Goal: Find contact information: Find contact information

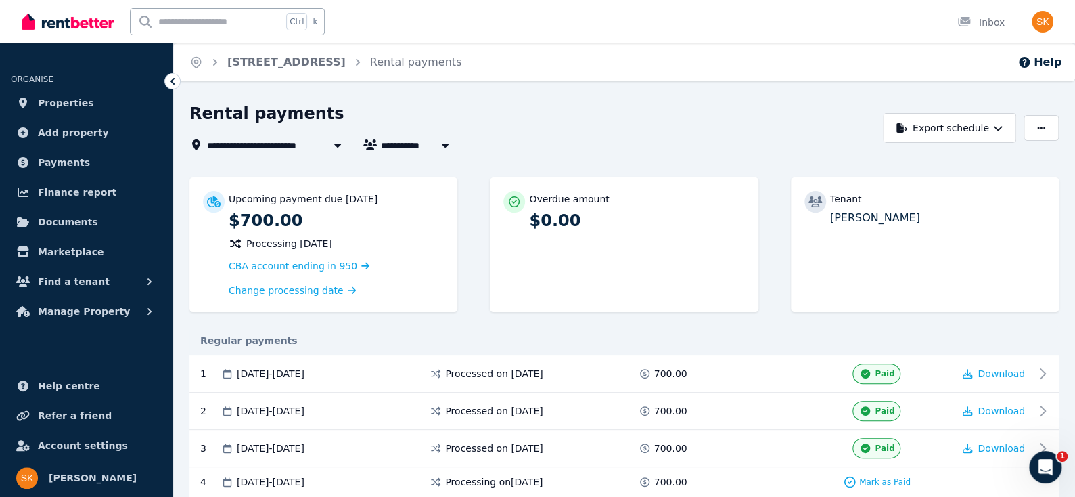
click at [286, 149] on span "86 Hodgskin St, Caboolture" at bounding box center [266, 145] width 118 height 16
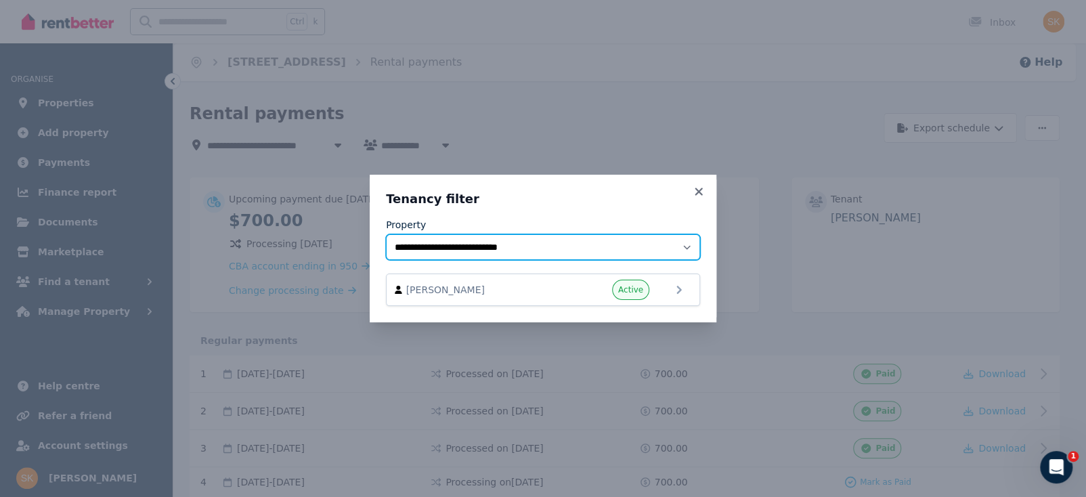
click at [483, 250] on select "**********" at bounding box center [543, 247] width 314 height 26
click at [493, 251] on select "**********" at bounding box center [543, 247] width 314 height 26
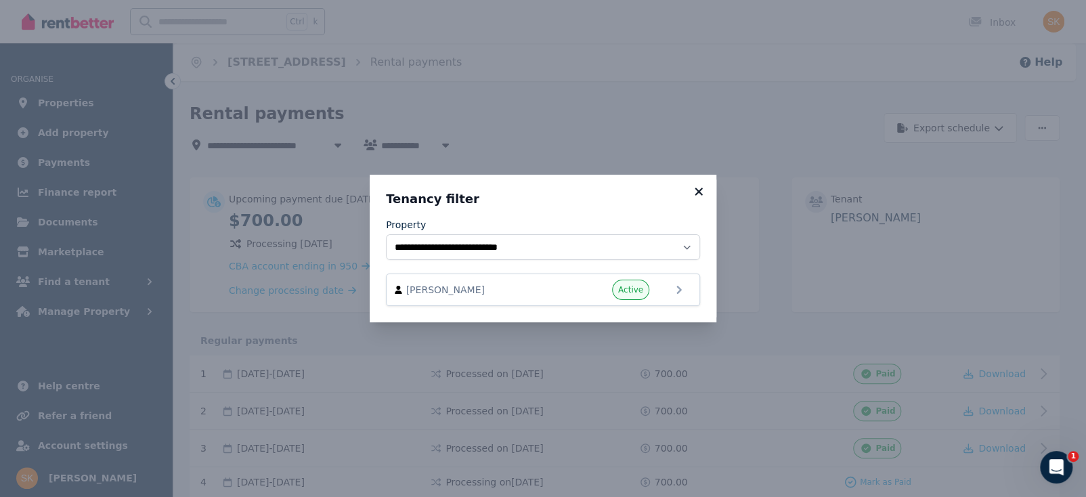
click at [700, 194] on icon at bounding box center [697, 190] width 7 height 7
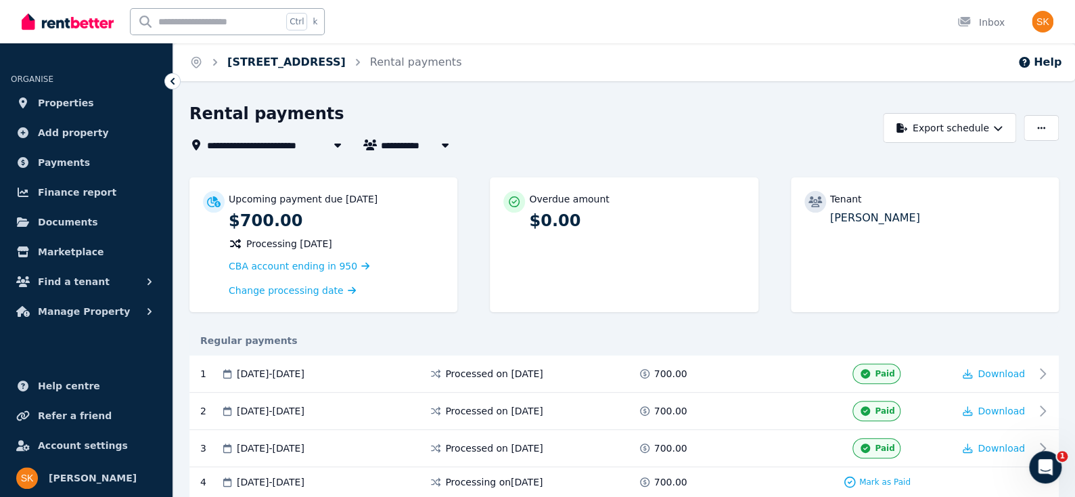
click at [333, 67] on link "86 Hodgskin St, Caboolture" at bounding box center [286, 61] width 118 height 13
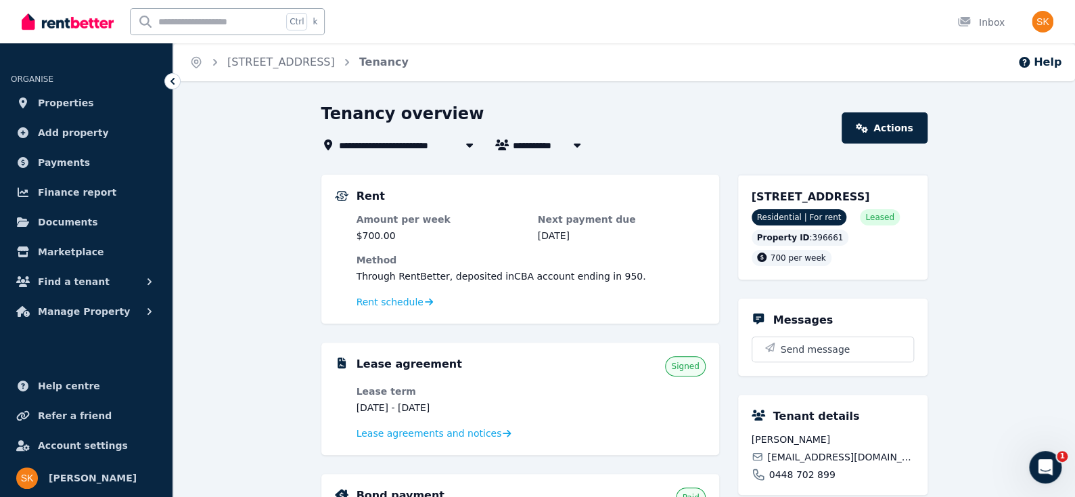
click at [565, 140] on button "button" at bounding box center [577, 145] width 24 height 16
type input "**********"
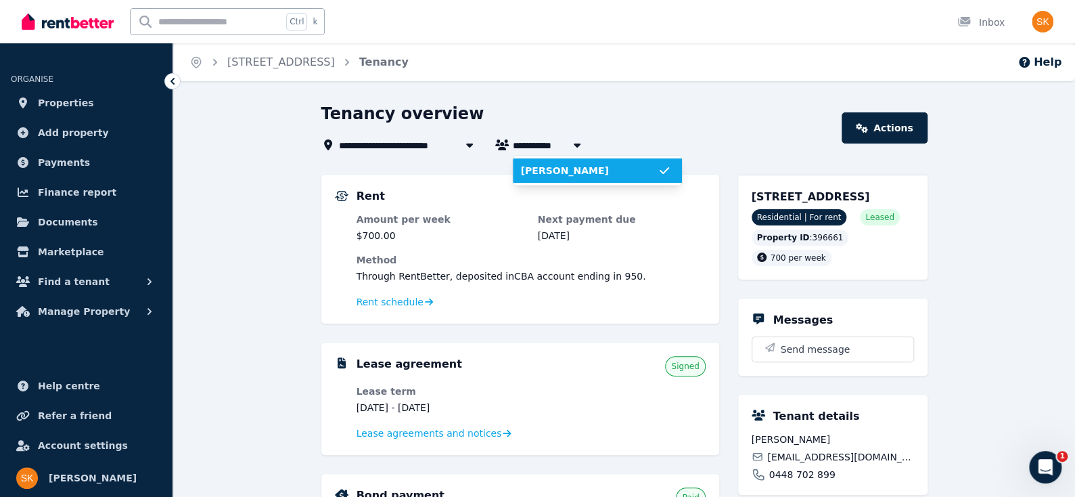
click at [571, 175] on span "Sangeun Jin" at bounding box center [589, 171] width 137 height 14
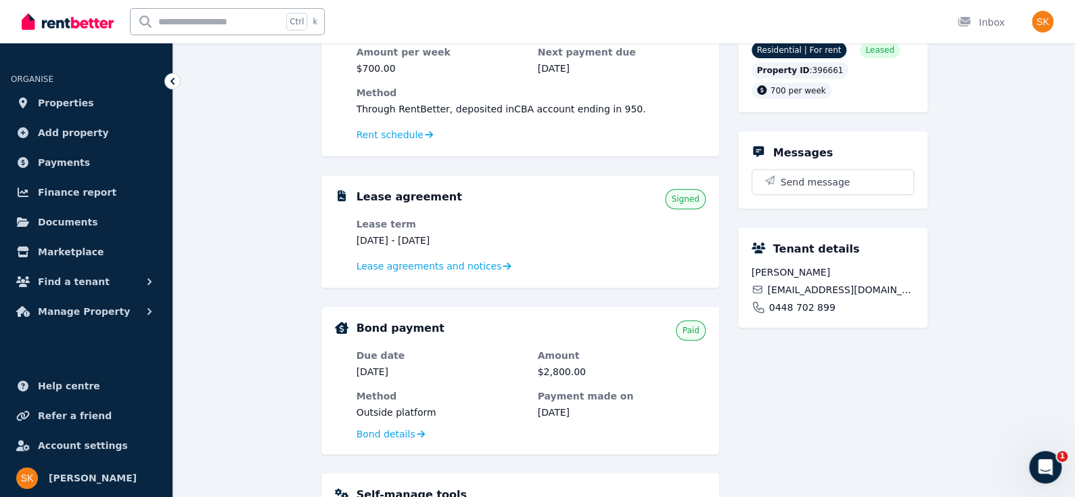
scroll to position [202, 0]
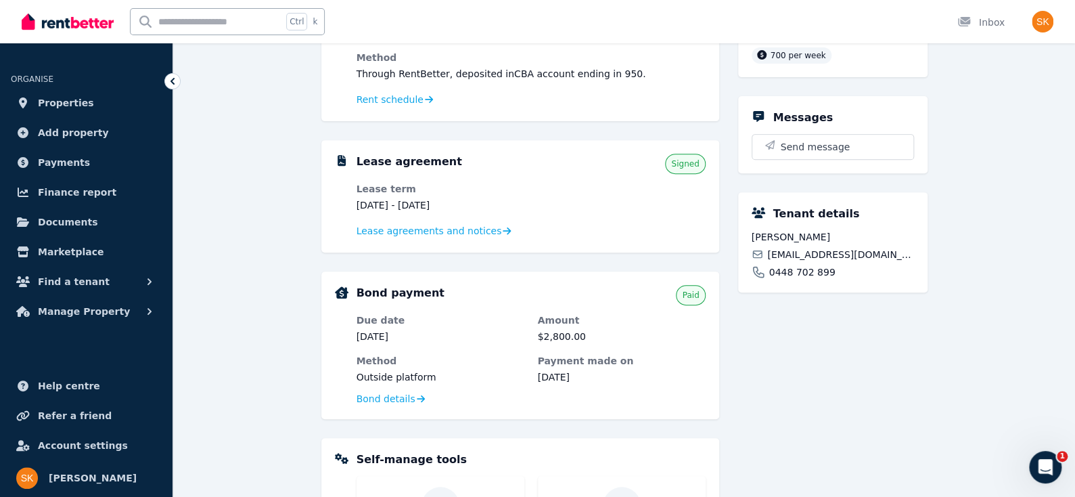
click at [833, 261] on span "ddaddangjse@naver.com" at bounding box center [840, 255] width 146 height 14
click at [766, 261] on div "ddaddangjse@naver.com" at bounding box center [833, 255] width 162 height 14
drag, startPoint x: 768, startPoint y: 267, endPoint x: 910, endPoint y: 265, distance: 142.1
click at [910, 261] on div "ddaddangjse@naver.com" at bounding box center [833, 255] width 162 height 14
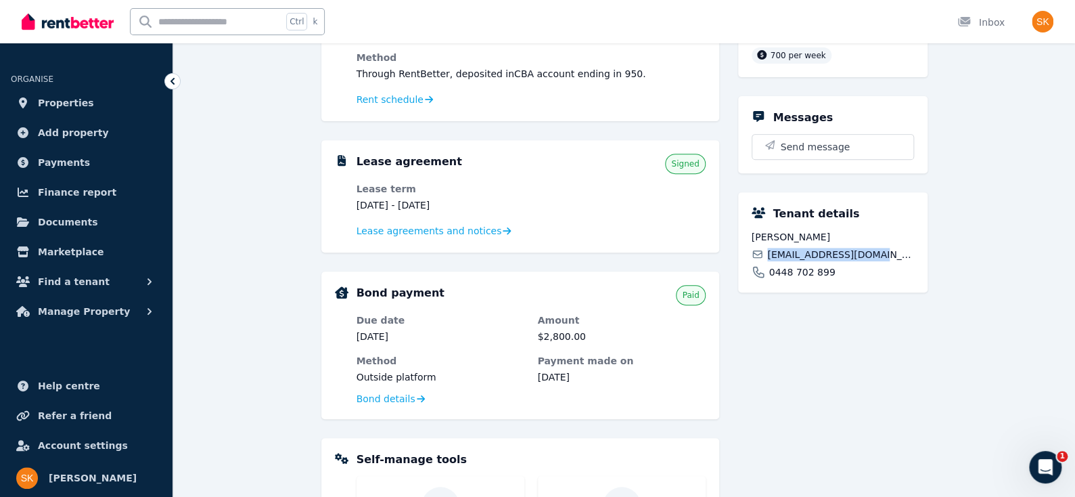
copy span "ddaddangjse@naver.com"
drag, startPoint x: 765, startPoint y: 288, endPoint x: 837, endPoint y: 288, distance: 71.7
click at [837, 279] on div "0448 702 899" at bounding box center [833, 272] width 162 height 14
copy span "0448 702 899"
